Goal: Navigation & Orientation: Find specific page/section

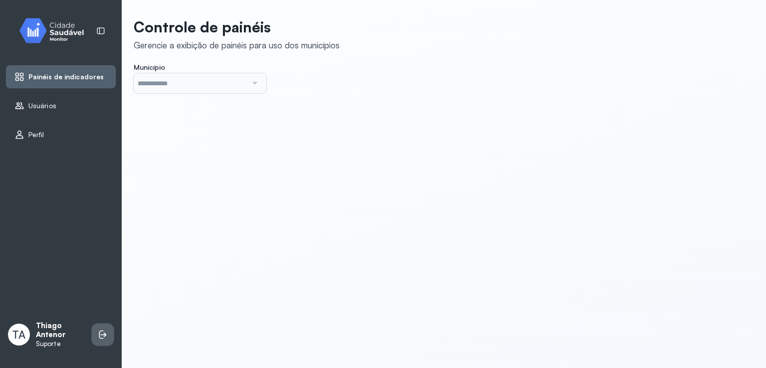
click at [96, 344] on li at bounding box center [103, 335] width 22 height 22
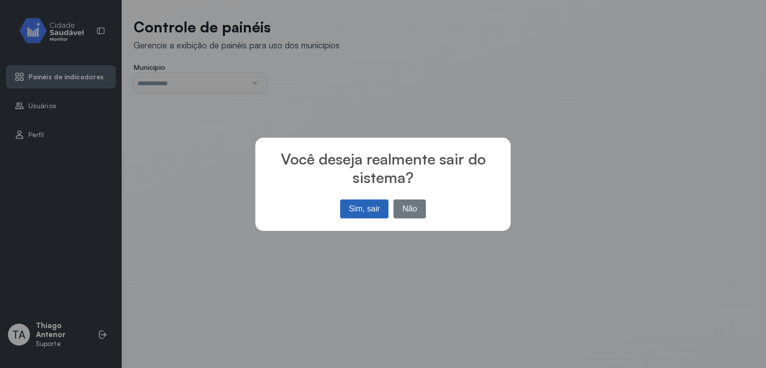
click at [345, 206] on button "Sim, sair" at bounding box center [364, 209] width 48 height 19
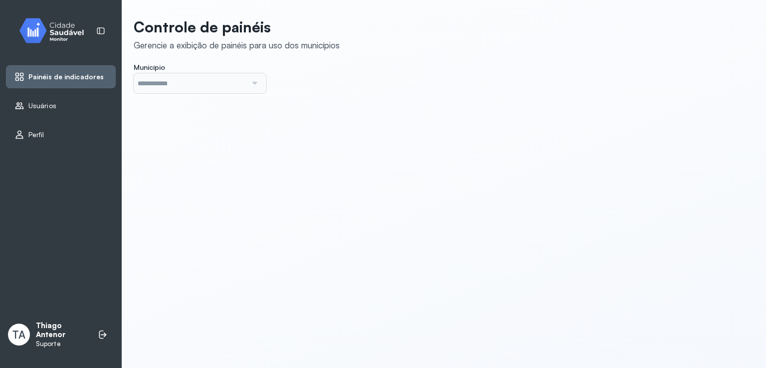
type input "*******"
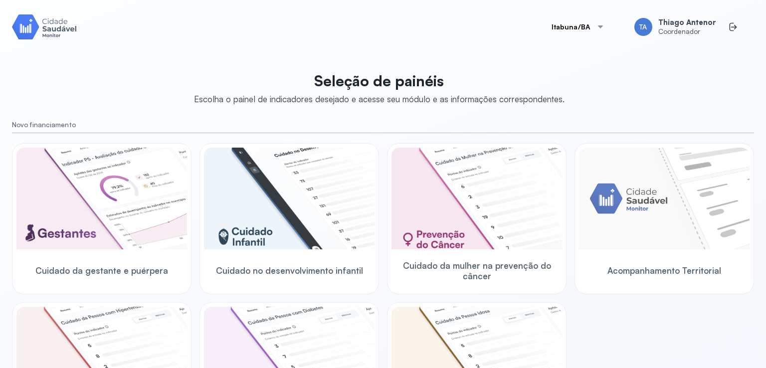
click at [557, 18] on div "Itabuna/BA TA Thiago Antenor Coordenador" at bounding box center [647, 27] width 215 height 30
click at [563, 34] on button "Itabuna/BA" at bounding box center [578, 27] width 77 height 20
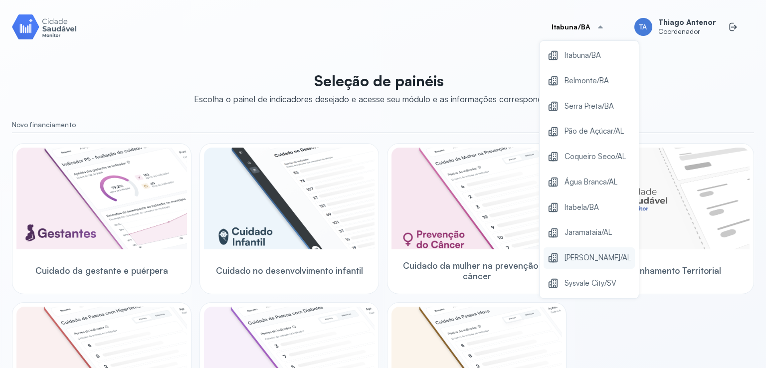
click at [587, 252] on span "[PERSON_NAME]/AL" at bounding box center [598, 257] width 66 height 13
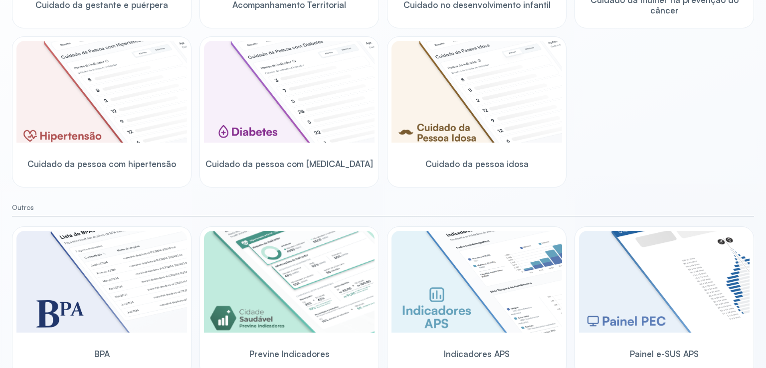
scroll to position [275, 0]
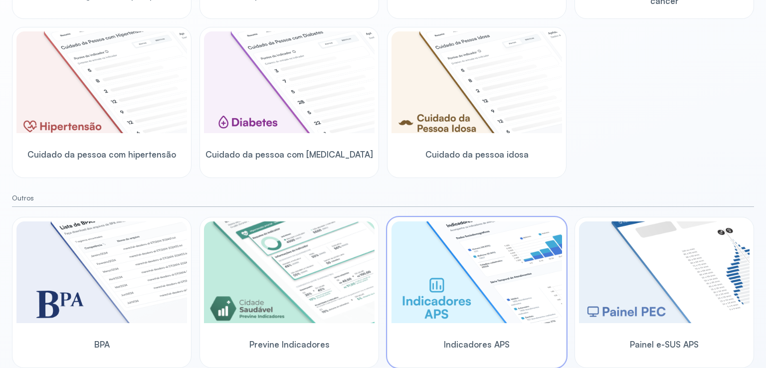
click at [489, 280] on img at bounding box center [477, 272] width 171 height 102
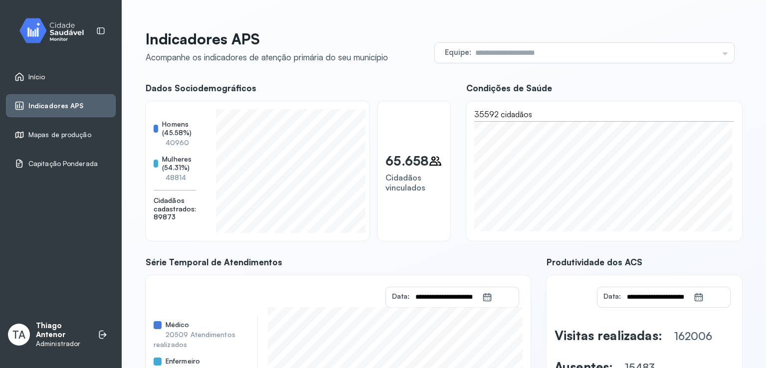
click at [30, 77] on span "Início" at bounding box center [36, 77] width 17 height 8
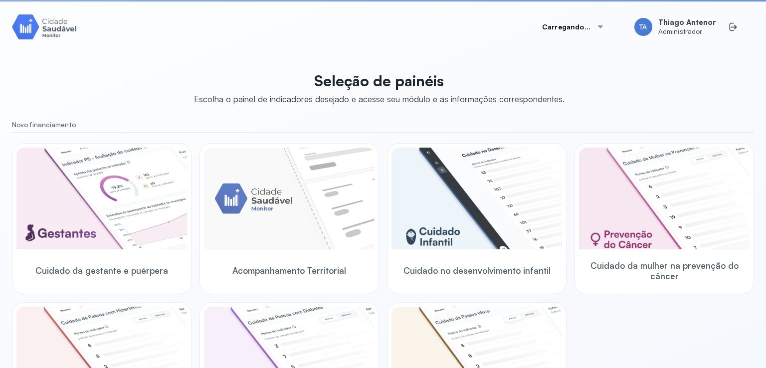
click at [551, 24] on button "Carregando..." at bounding box center [573, 27] width 86 height 20
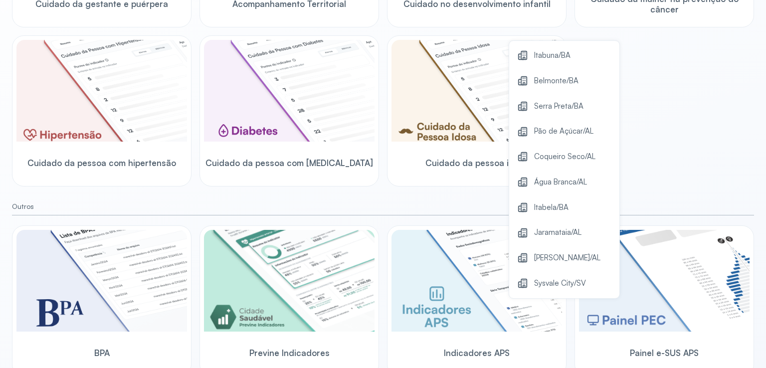
scroll to position [275, 0]
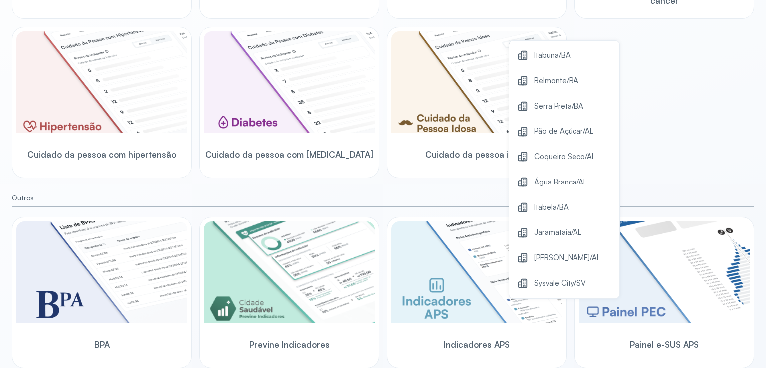
click at [315, 189] on div "Seleção de painéis Escolha o painel de indicadores desejado e acesse seu módulo…" at bounding box center [383, 79] width 742 height 578
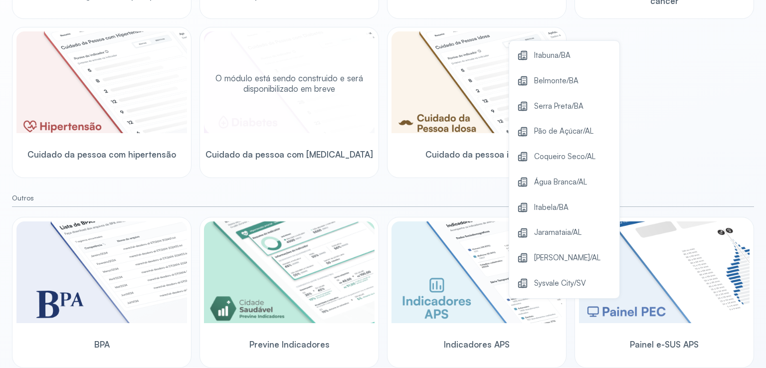
click at [327, 147] on div "Cuidado da pessoa com [MEDICAL_DATA]" at bounding box center [289, 154] width 171 height 38
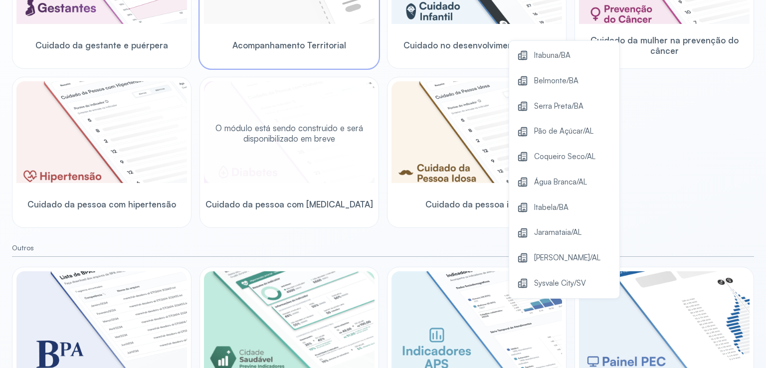
scroll to position [126, 0]
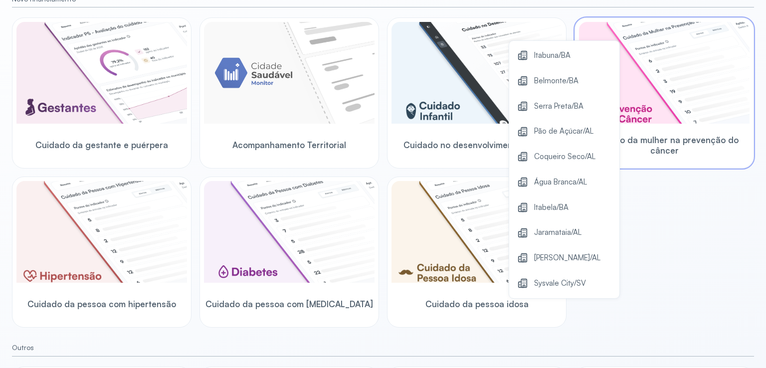
click at [615, 92] on img at bounding box center [664, 73] width 171 height 102
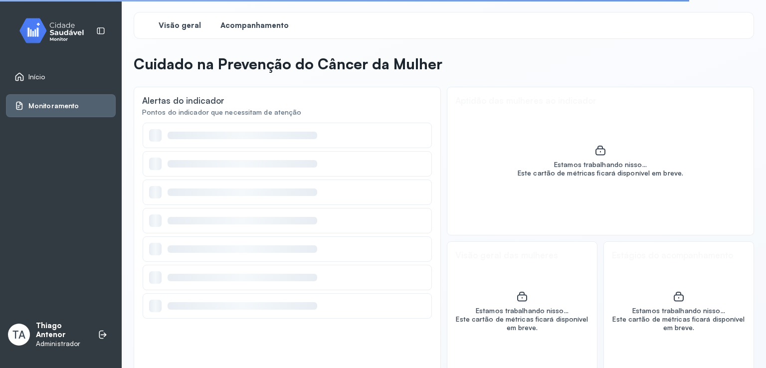
click at [288, 27] on div "Acompanhamento" at bounding box center [254, 25] width 75 height 18
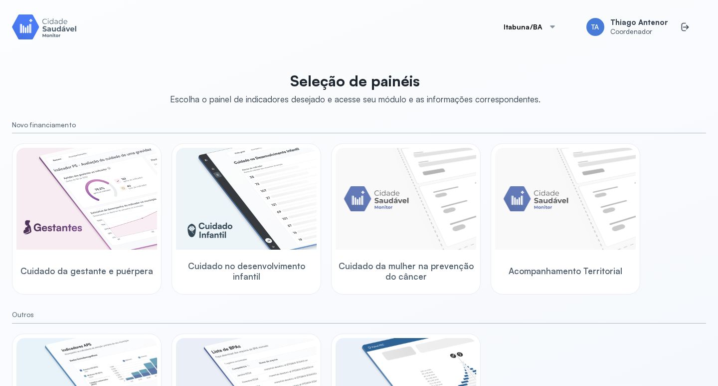
click at [527, 30] on button "Itabuna/BA" at bounding box center [530, 27] width 77 height 20
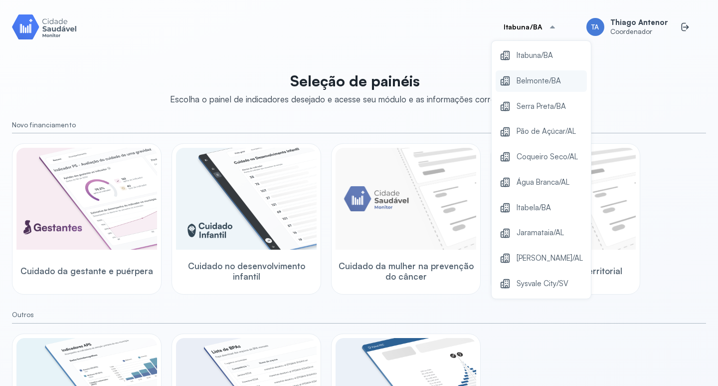
click at [535, 82] on span "Belmonte/BA" at bounding box center [539, 80] width 44 height 13
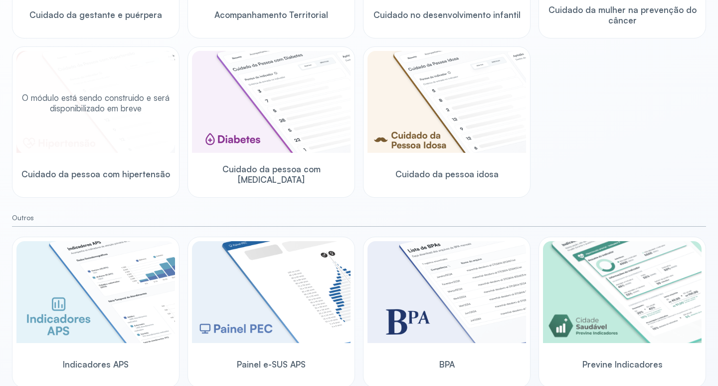
scroll to position [258, 0]
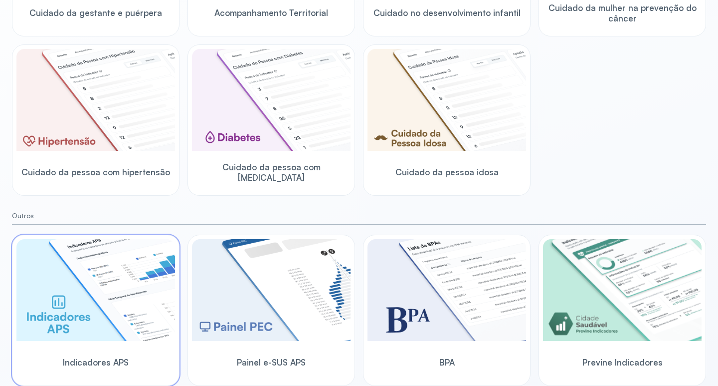
click at [123, 302] on img at bounding box center [95, 290] width 159 height 102
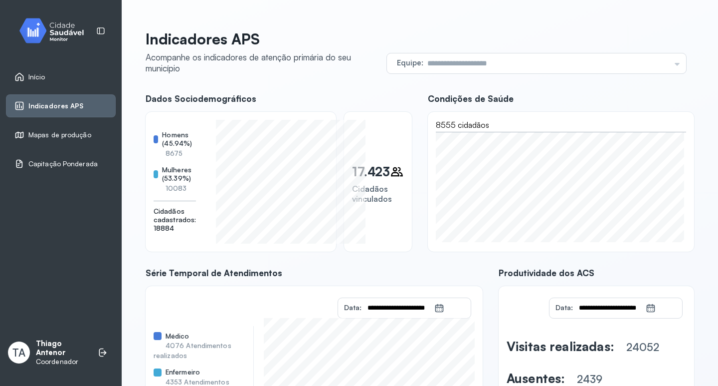
click at [27, 74] on div "Início" at bounding box center [29, 77] width 31 height 10
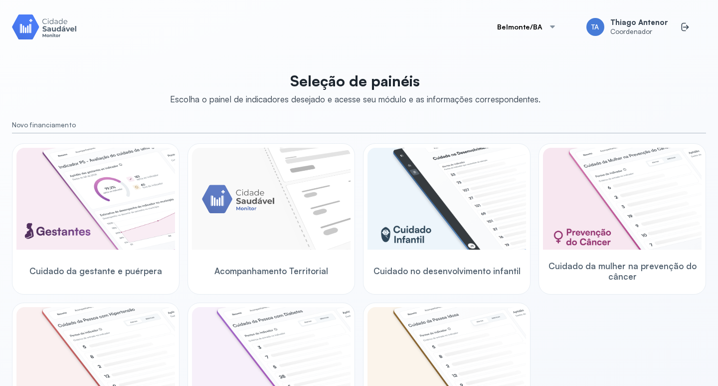
click at [526, 29] on button "Belmonte/BA" at bounding box center [526, 27] width 83 height 20
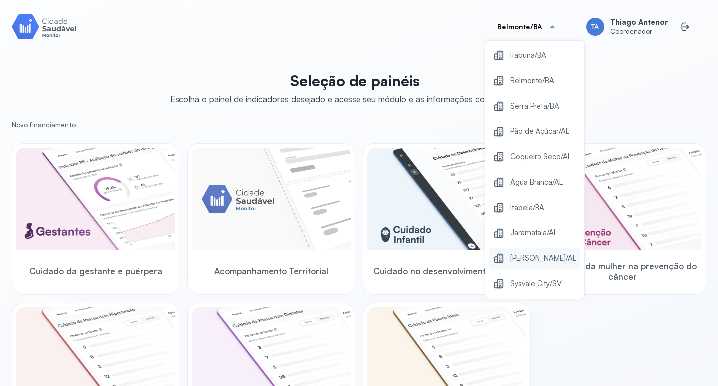
click at [529, 258] on span "[PERSON_NAME]/AL" at bounding box center [543, 257] width 66 height 13
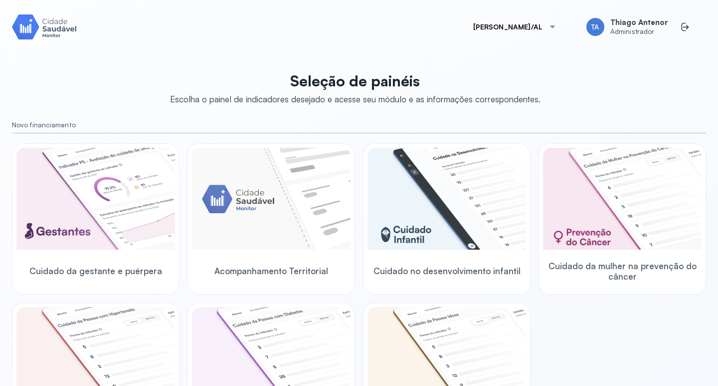
click at [541, 22] on button "[PERSON_NAME]/AL" at bounding box center [514, 27] width 107 height 20
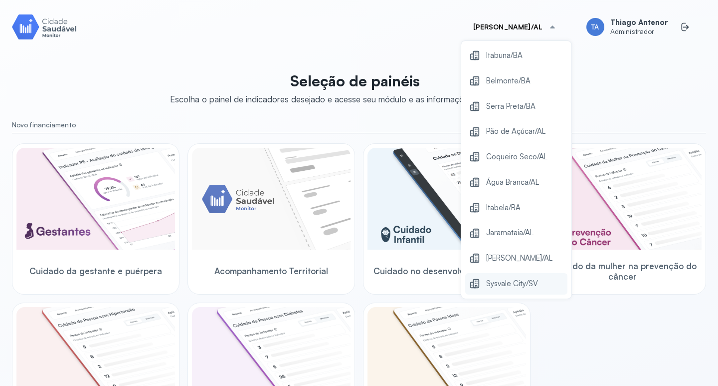
click at [515, 284] on span "Sysvale City/SV" at bounding box center [512, 283] width 52 height 13
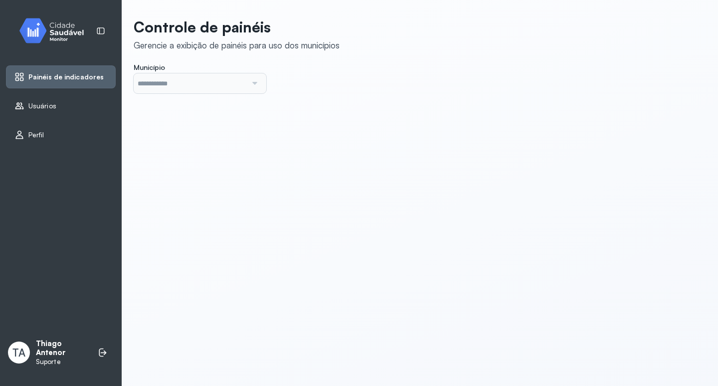
click at [15, 107] on icon at bounding box center [19, 106] width 10 height 10
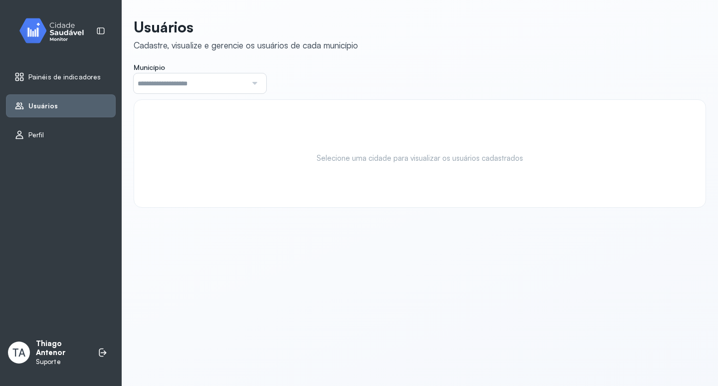
click at [152, 86] on input "text" at bounding box center [190, 83] width 113 height 20
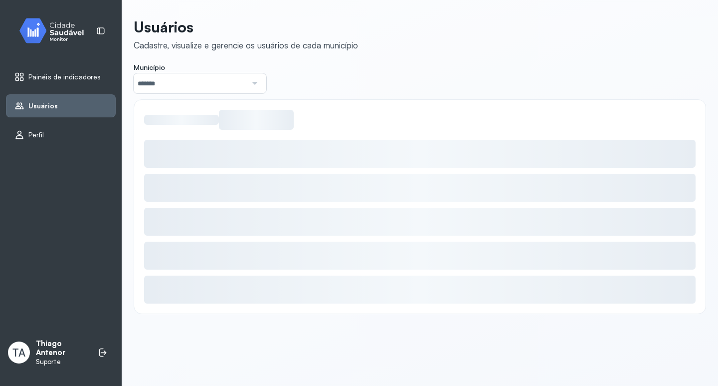
click at [162, 154] on div "Usuários Cadastre, visualize e gerencie os usuários de cada município Município…" at bounding box center [420, 166] width 573 height 296
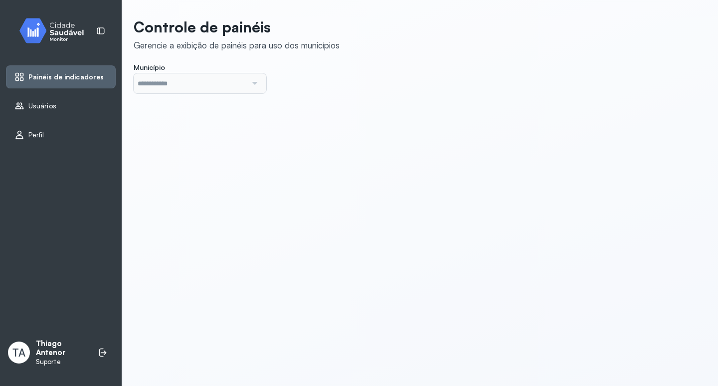
type input "*******"
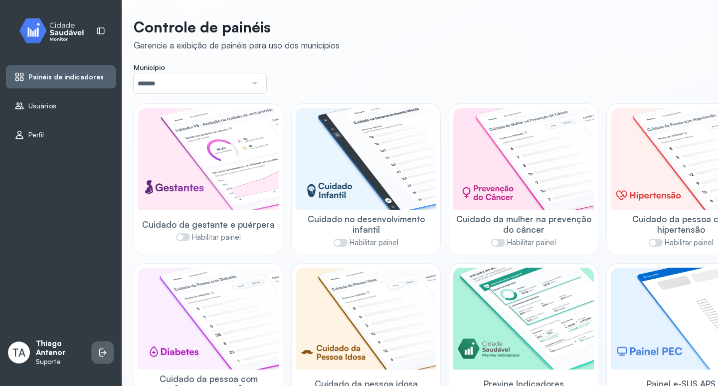
drag, startPoint x: 95, startPoint y: 367, endPoint x: 95, endPoint y: 357, distance: 9.5
click at [95, 366] on div "TA Thiago Antenor Suporte" at bounding box center [61, 352] width 110 height 35
click at [95, 357] on li at bounding box center [103, 352] width 22 height 22
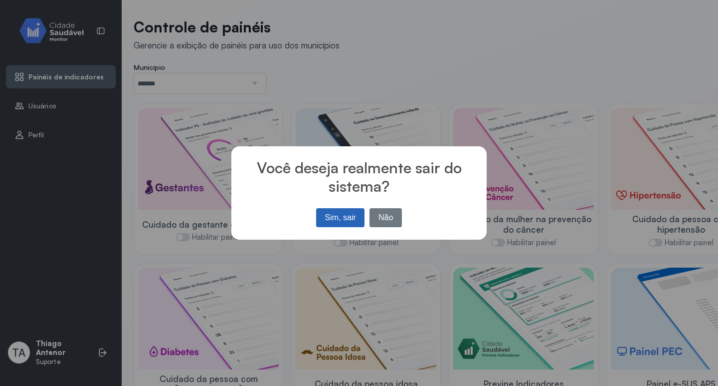
click at [344, 215] on button "Sim, sair" at bounding box center [340, 217] width 48 height 19
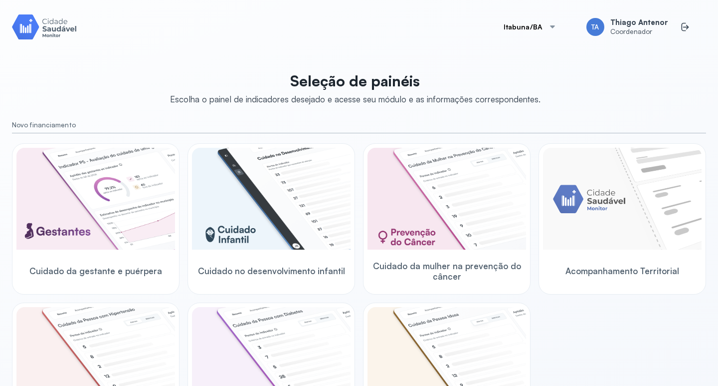
click at [522, 31] on button "Itabuna/BA" at bounding box center [530, 27] width 77 height 20
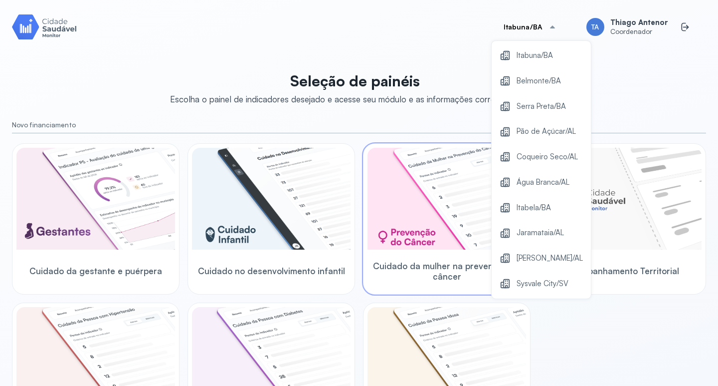
click at [516, 255] on div "[PERSON_NAME]/AL" at bounding box center [541, 257] width 91 height 21
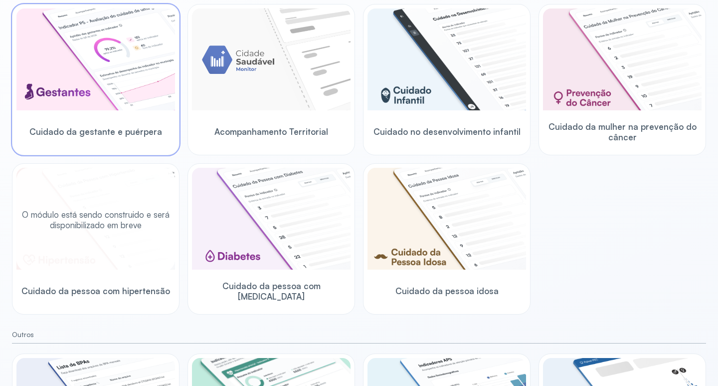
scroll to position [58, 0]
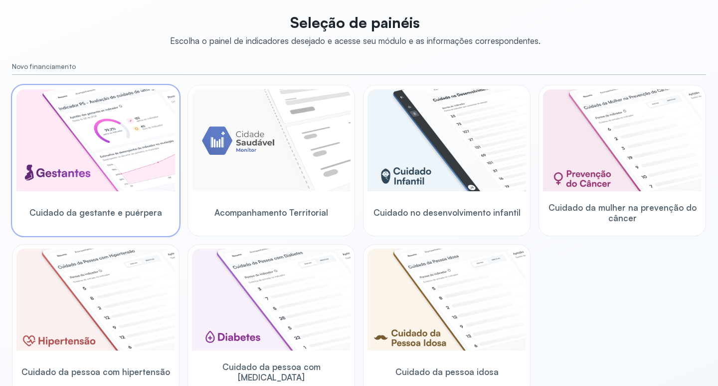
click at [153, 133] on img at bounding box center [95, 140] width 159 height 102
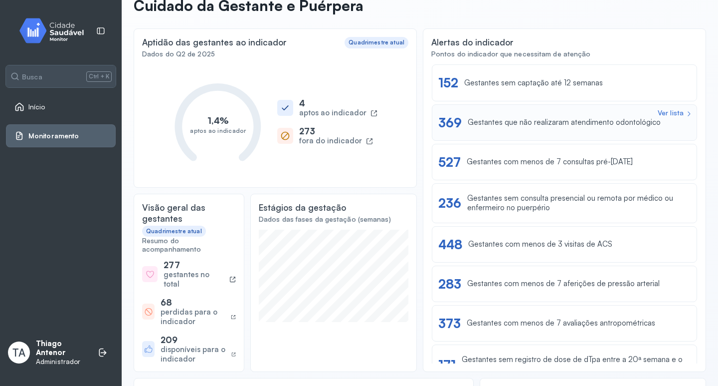
click at [546, 123] on div "Gestantes que não realizaram atendimento odontológico" at bounding box center [564, 122] width 193 height 9
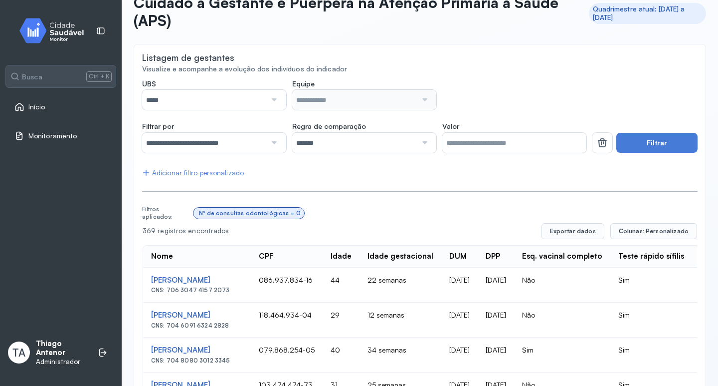
scroll to position [44, 0]
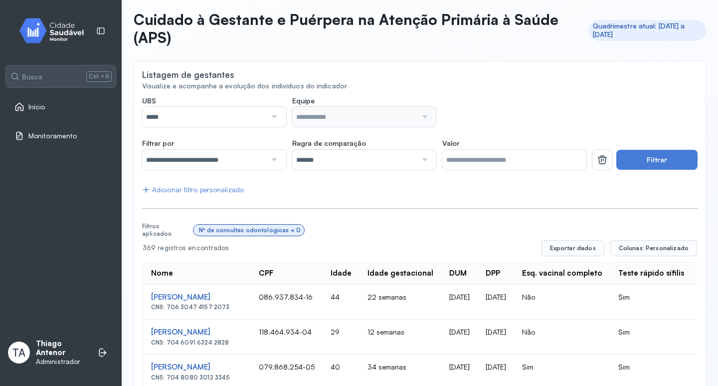
click at [16, 113] on div "Início" at bounding box center [61, 106] width 110 height 23
click at [15, 107] on icon at bounding box center [19, 107] width 10 height 10
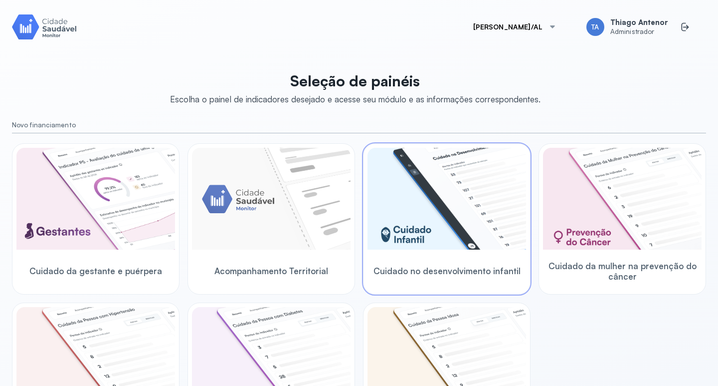
click at [437, 168] on img at bounding box center [447, 199] width 159 height 102
